Goal: Check status: Check status

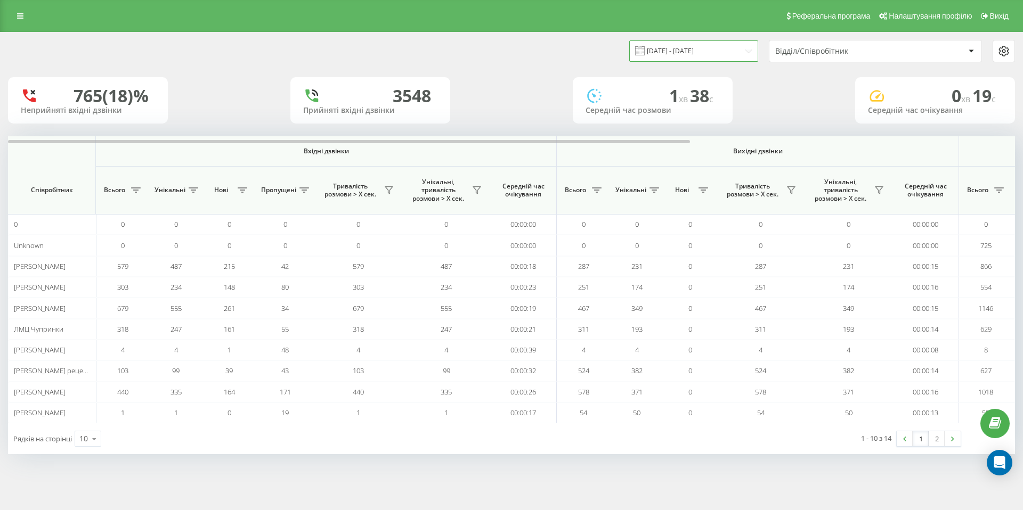
click at [717, 49] on input "[DATE] - [DATE]" at bounding box center [693, 50] width 129 height 21
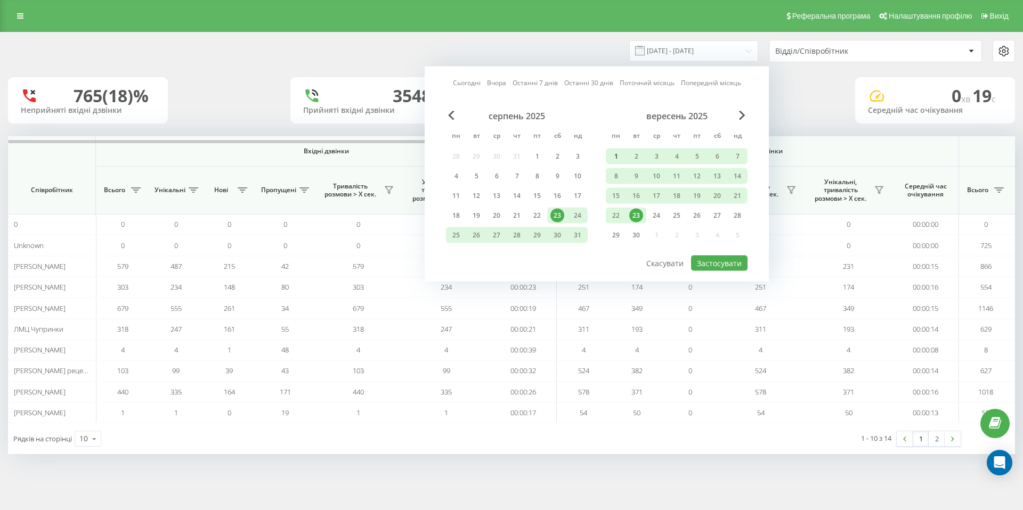
click at [616, 156] on div "1" at bounding box center [616, 157] width 14 height 14
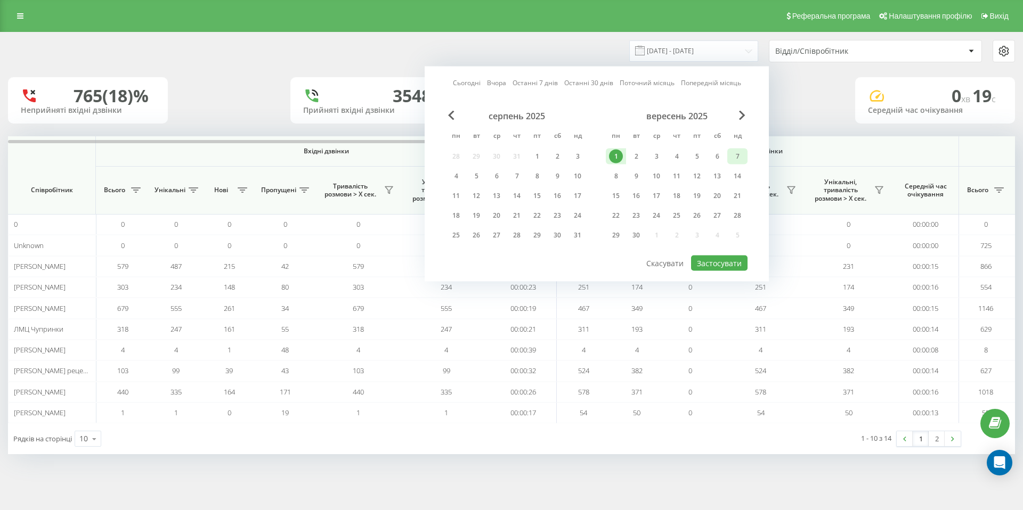
click at [731, 158] on div "7" at bounding box center [738, 157] width 14 height 14
click at [713, 263] on button "Застосувати" at bounding box center [719, 263] width 56 height 15
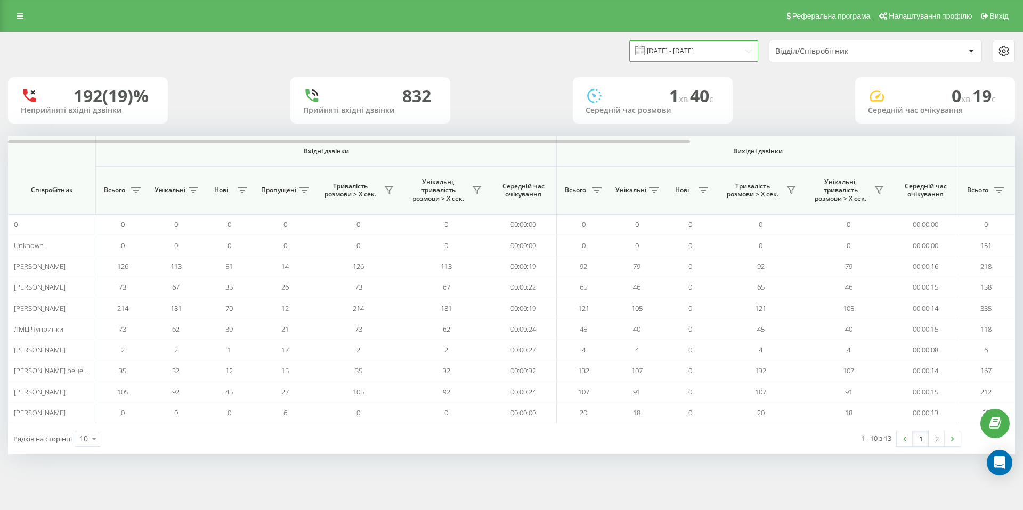
click at [703, 55] on input "[DATE] - [DATE]" at bounding box center [693, 50] width 129 height 21
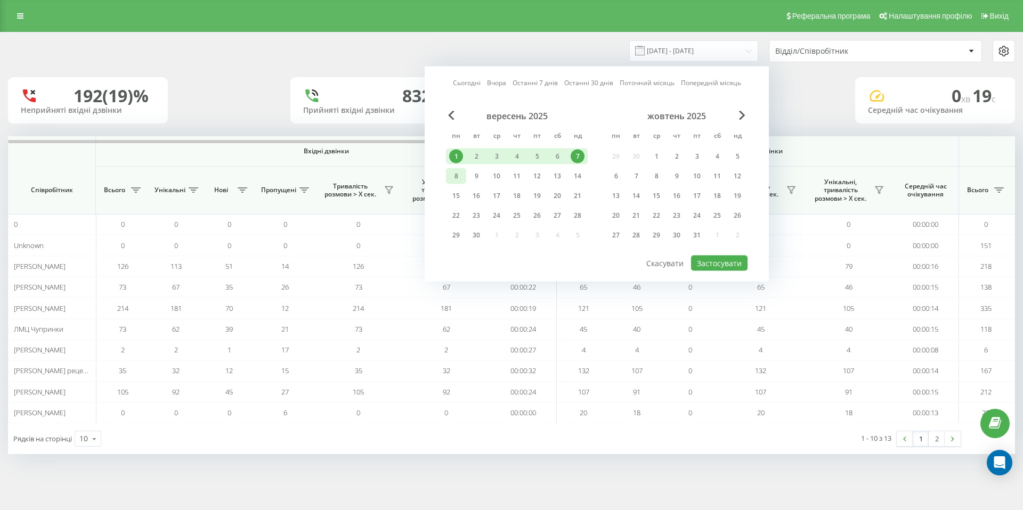
click at [454, 176] on div "8" at bounding box center [456, 176] width 14 height 14
click at [571, 173] on div "14" at bounding box center [578, 176] width 14 height 14
click at [710, 260] on button "Застосувати" at bounding box center [719, 263] width 56 height 15
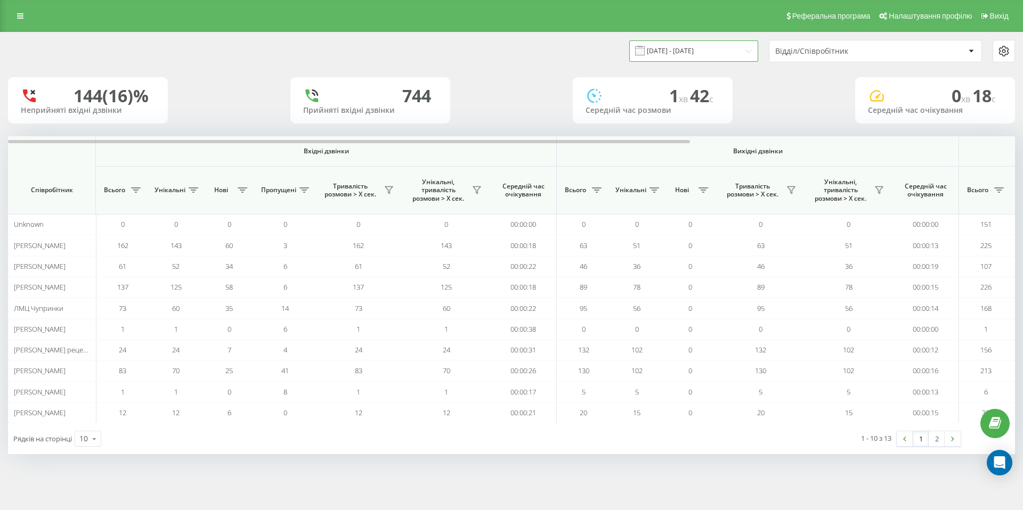
click at [736, 53] on input "[DATE] - [DATE]" at bounding box center [693, 50] width 129 height 21
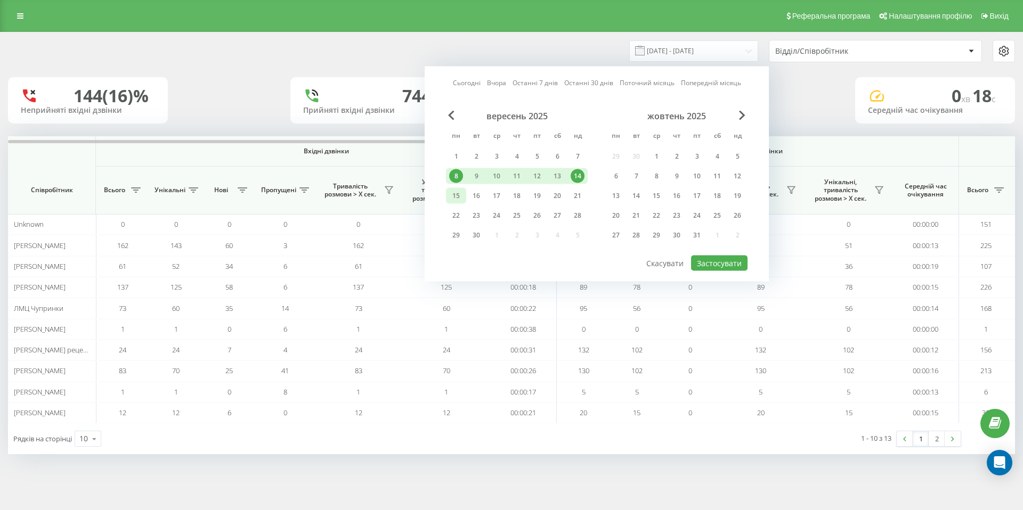
click at [453, 198] on div "15" at bounding box center [456, 196] width 14 height 14
click at [576, 199] on div "21" at bounding box center [578, 196] width 14 height 14
click at [726, 263] on button "Застосувати" at bounding box center [719, 263] width 56 height 15
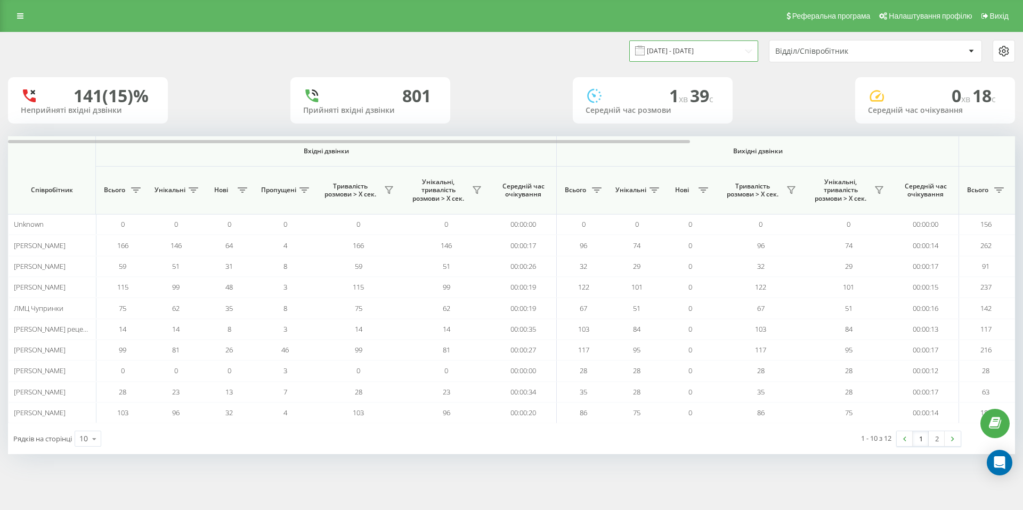
click at [707, 55] on input "[DATE] - [DATE]" at bounding box center [693, 50] width 129 height 21
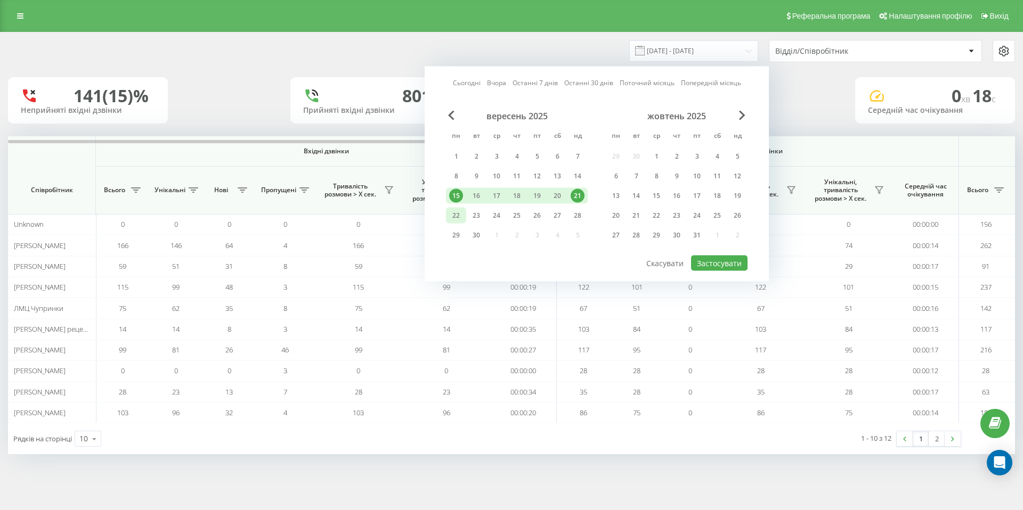
click at [457, 213] on div "22" at bounding box center [456, 216] width 14 height 14
click at [574, 215] on div "28" at bounding box center [578, 216] width 14 height 14
click at [715, 266] on button "Застосувати" at bounding box center [719, 263] width 56 height 15
type input "[DATE] - [DATE]"
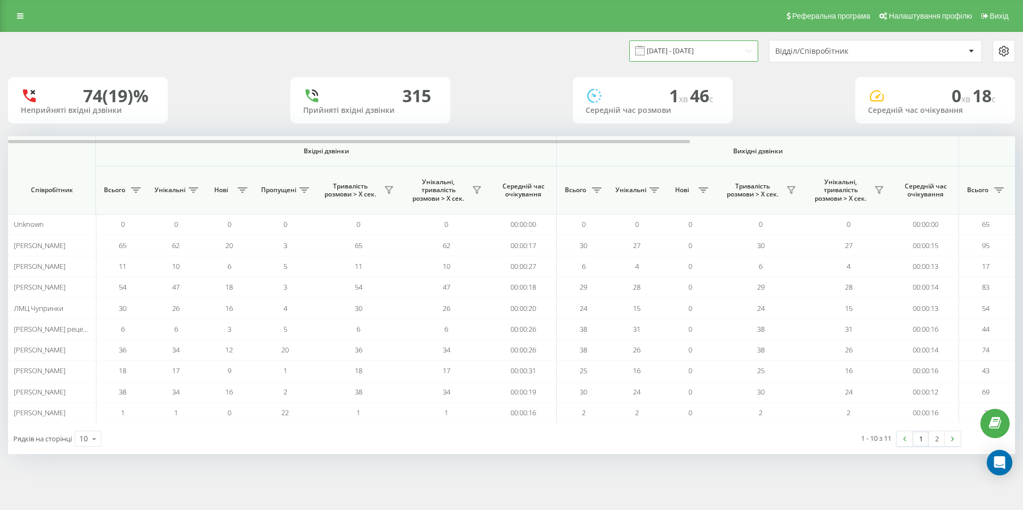
click at [718, 59] on input "[DATE] - [DATE]" at bounding box center [693, 50] width 129 height 21
click at [559, 43] on div "[DATE] - [DATE] Відділ/Співробітник" at bounding box center [764, 51] width 504 height 22
click at [823, 49] on div "Відділ/Співробітник" at bounding box center [838, 51] width 127 height 9
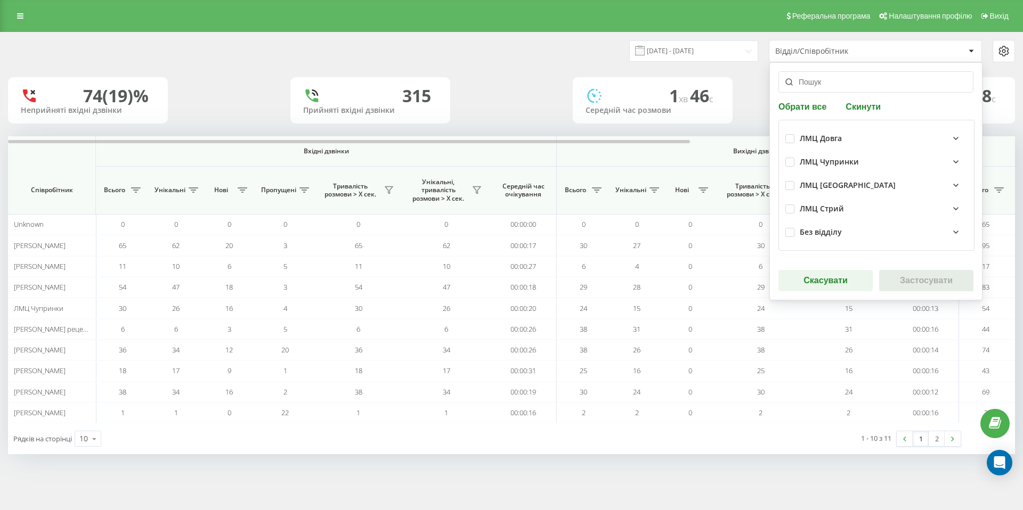
click at [537, 49] on div "[DATE] - [DATE] Відділ/Співробітник Обрати все Скинути ЛМЦ Довга ЛМЦ Чупринки Л…" at bounding box center [764, 51] width 504 height 22
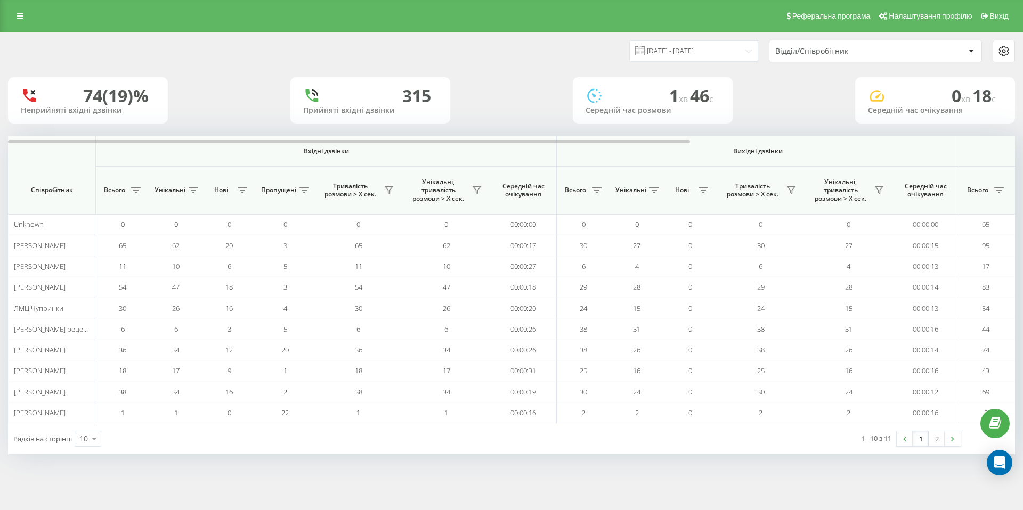
click at [826, 52] on div "Відділ/Співробітник" at bounding box center [838, 51] width 127 height 9
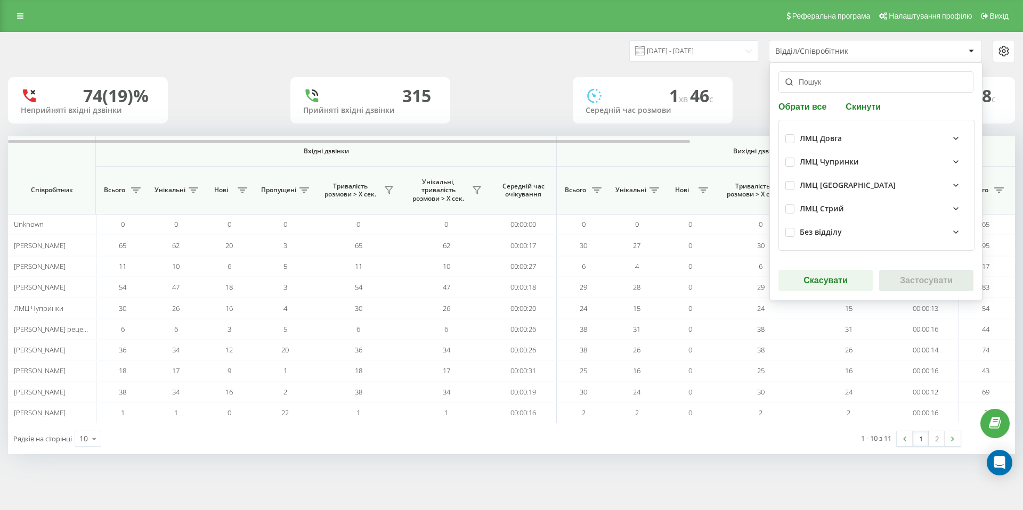
click at [800, 106] on button "Обрати все" at bounding box center [803, 106] width 51 height 10
checkbox input "true"
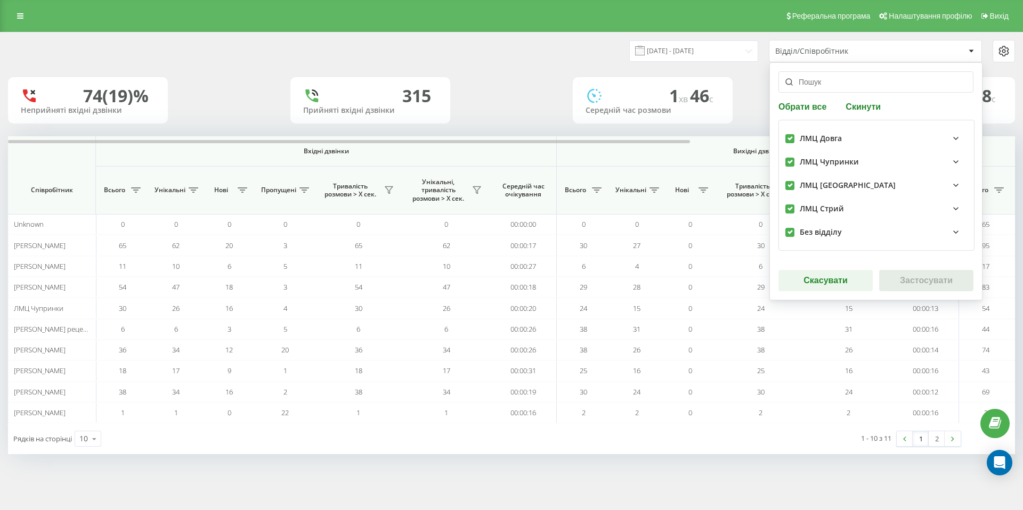
checkbox input "true"
click at [902, 280] on button "Застосувати" at bounding box center [926, 280] width 94 height 21
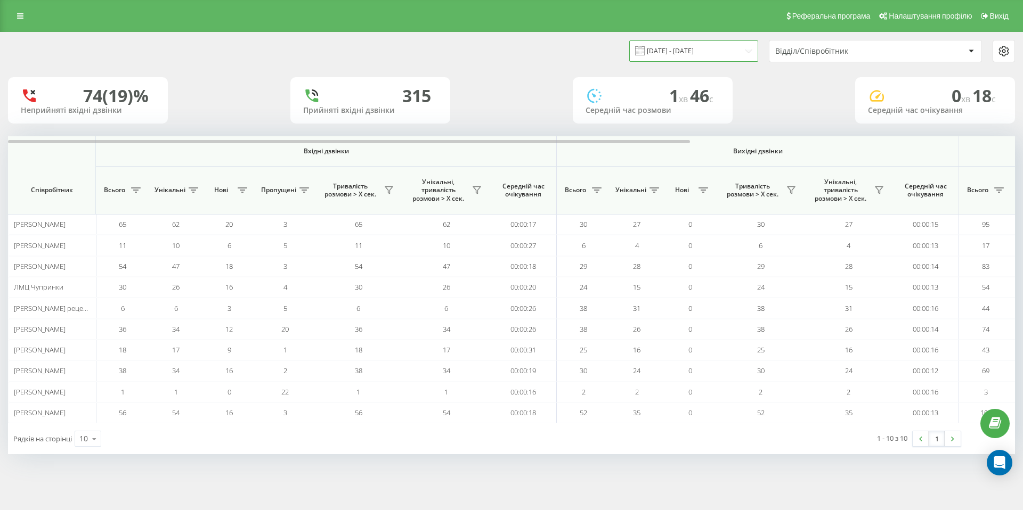
click at [741, 44] on input "[DATE] - [DATE]" at bounding box center [693, 50] width 129 height 21
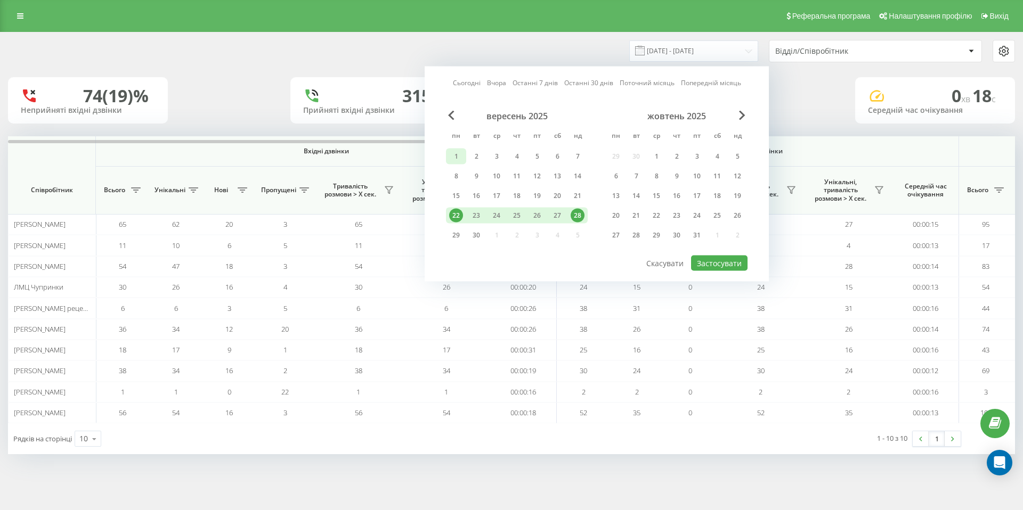
click at [458, 153] on div "1" at bounding box center [456, 157] width 14 height 14
click at [581, 158] on div "7" at bounding box center [578, 157] width 14 height 14
click at [713, 259] on button "Застосувати" at bounding box center [719, 263] width 56 height 15
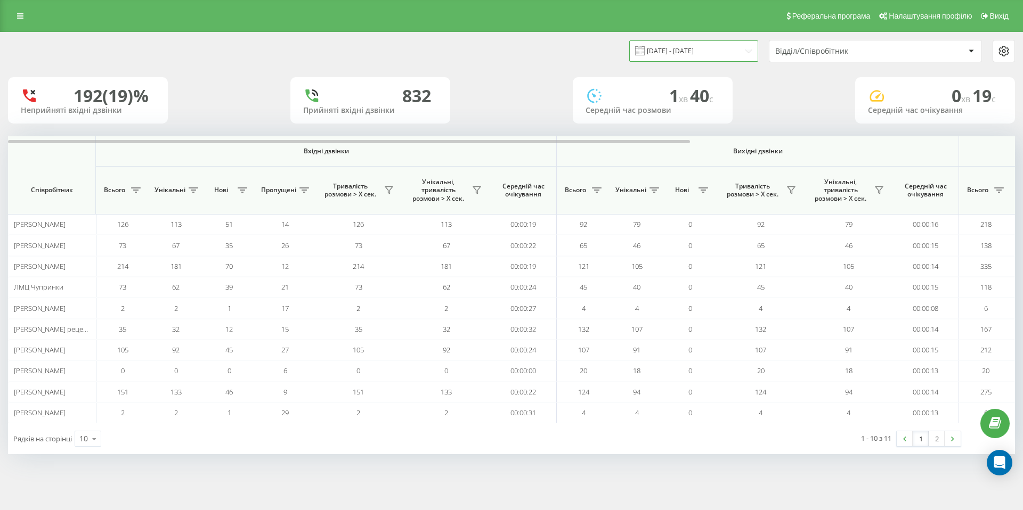
click at [715, 53] on input "[DATE] - [DATE]" at bounding box center [693, 50] width 129 height 21
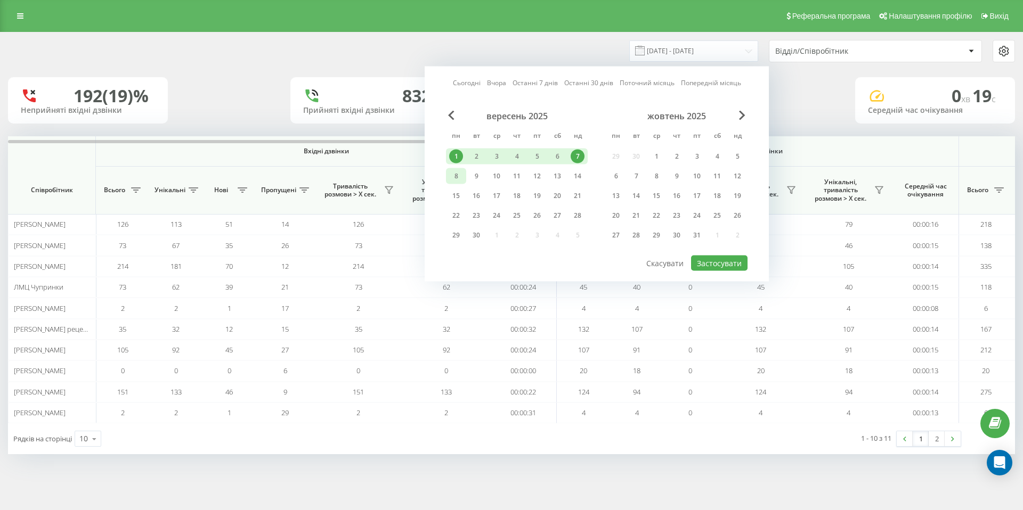
click at [458, 174] on div "8" at bounding box center [456, 176] width 14 height 14
click at [576, 176] on div "14" at bounding box center [578, 176] width 14 height 14
click at [715, 261] on button "Застосувати" at bounding box center [719, 263] width 56 height 15
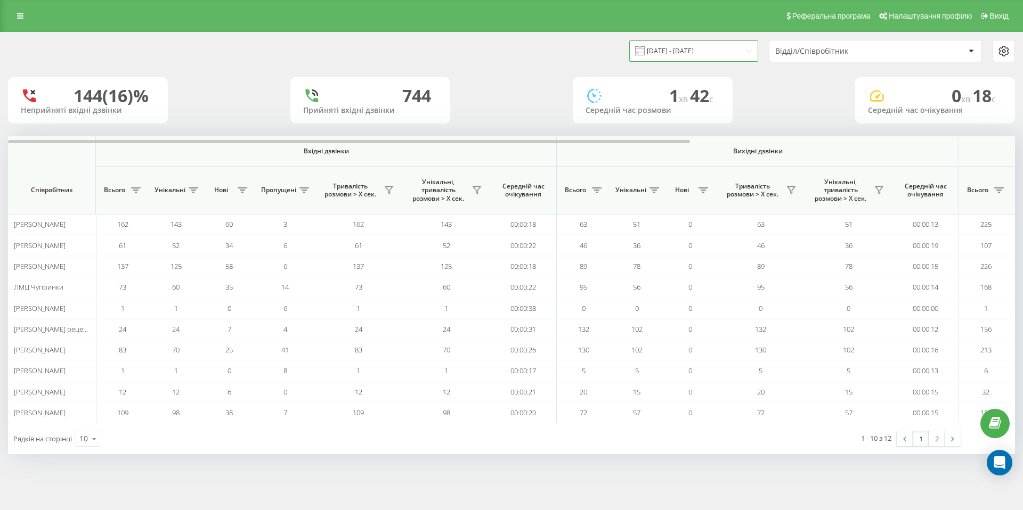
click at [682, 46] on input "[DATE] - [DATE]" at bounding box center [693, 50] width 129 height 21
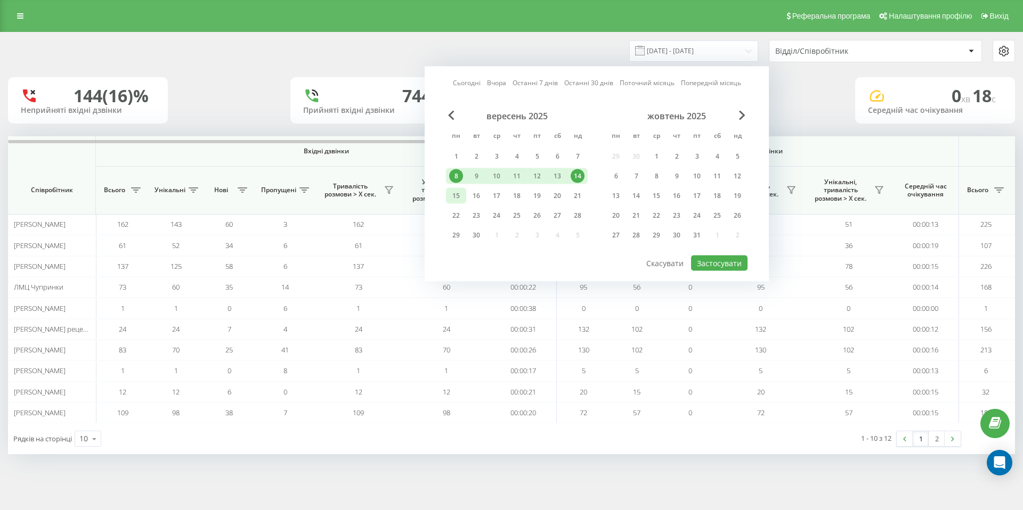
click at [450, 197] on div "15" at bounding box center [456, 196] width 14 height 14
click at [577, 195] on div "21" at bounding box center [578, 196] width 14 height 14
click at [719, 265] on button "Застосувати" at bounding box center [719, 263] width 56 height 15
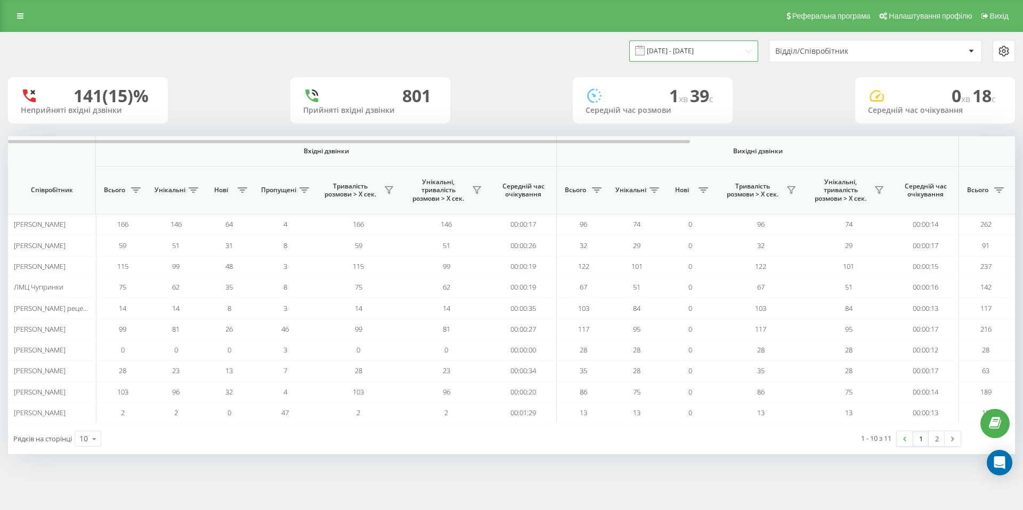
click at [688, 56] on input "[DATE] - [DATE]" at bounding box center [693, 50] width 129 height 21
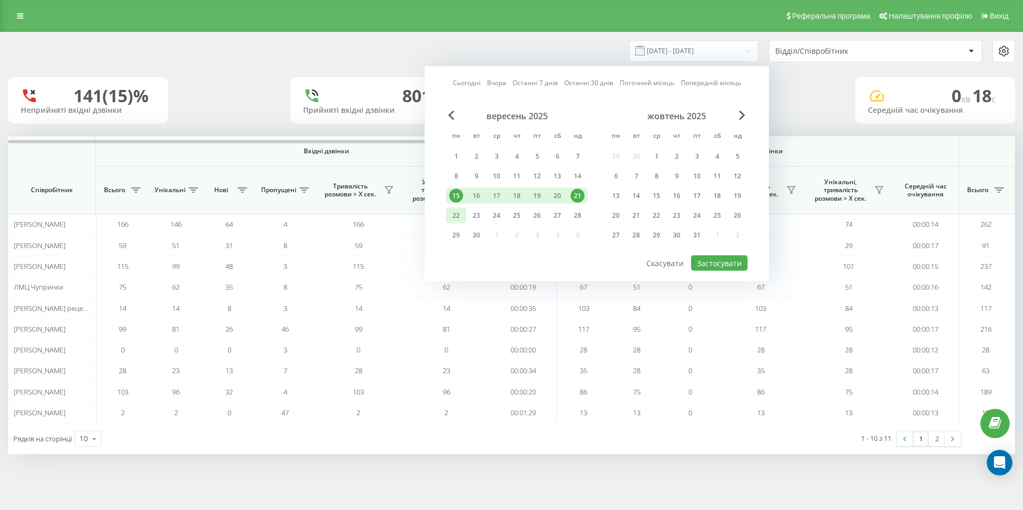
click at [456, 215] on div "22" at bounding box center [456, 216] width 14 height 14
click at [577, 216] on div "28" at bounding box center [578, 216] width 14 height 14
click at [719, 259] on button "Застосувати" at bounding box center [719, 263] width 56 height 15
type input "[DATE] - [DATE]"
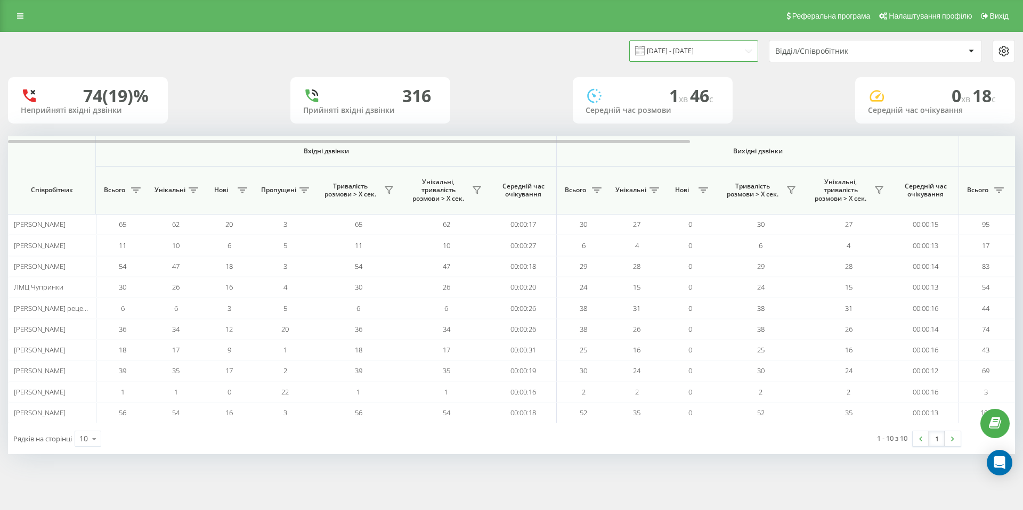
click at [681, 60] on input "[DATE] - [DATE]" at bounding box center [693, 50] width 129 height 21
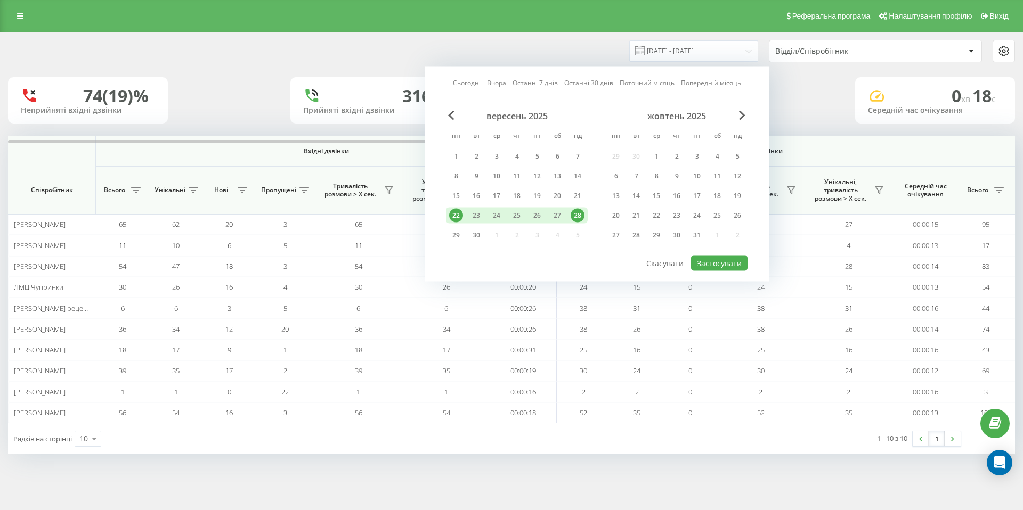
click at [531, 65] on div "Сьогодні Вчора Останні 7 днів Останні 30 днів Поточний місяць Попередній місяць…" at bounding box center [597, 172] width 344 height 220
click at [676, 53] on input "[DATE] - [DATE]" at bounding box center [693, 50] width 129 height 21
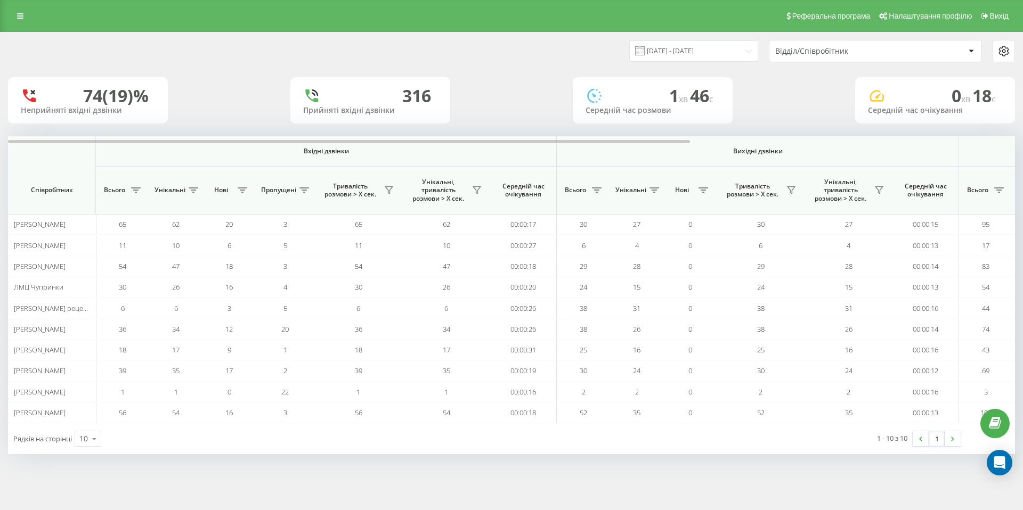
click at [462, 44] on div "[DATE] - [DATE] Відділ/Співробітник" at bounding box center [511, 51] width 1007 height 22
